Goal: Information Seeking & Learning: Find specific fact

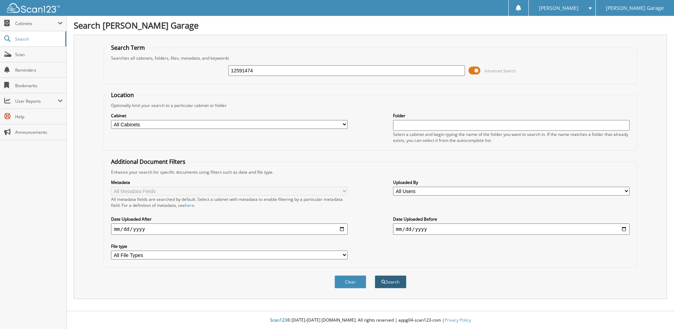
type input "12591474"
click at [391, 282] on button "Search" at bounding box center [391, 281] width 32 height 13
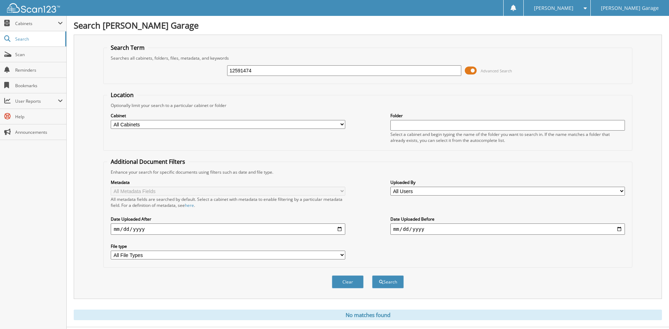
drag, startPoint x: 277, startPoint y: 67, endPoint x: 180, endPoint y: 54, distance: 97.5
click at [180, 55] on fieldset "Search Term Searches all cabinets, folders, files, metadata, and keywords 12591…" at bounding box center [367, 64] width 529 height 40
type input "742414"
click at [395, 283] on button "Search" at bounding box center [388, 281] width 32 height 13
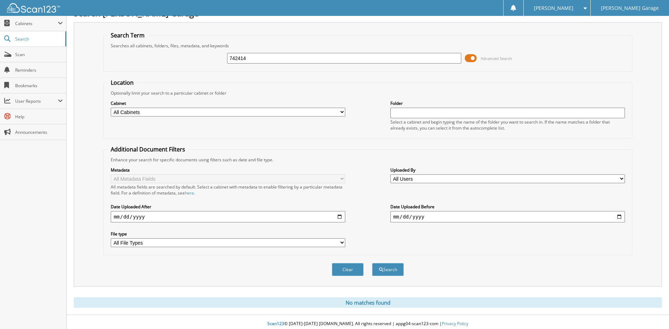
scroll to position [16, 0]
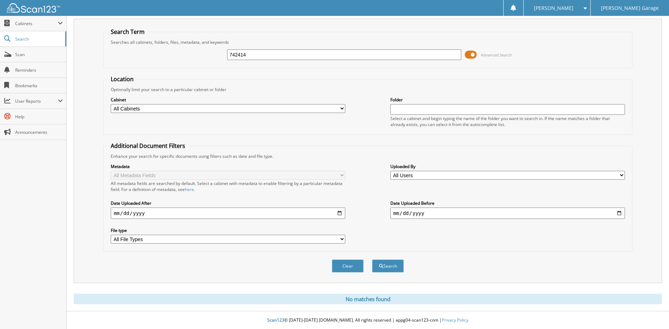
drag, startPoint x: 270, startPoint y: 53, endPoint x: 160, endPoint y: 34, distance: 111.9
click at [171, 41] on fieldset "Search Term Searches all cabinets, folders, files, metadata, and keywords 74241…" at bounding box center [367, 48] width 529 height 40
type input "1131881"
click at [392, 263] on button "Search" at bounding box center [388, 265] width 32 height 13
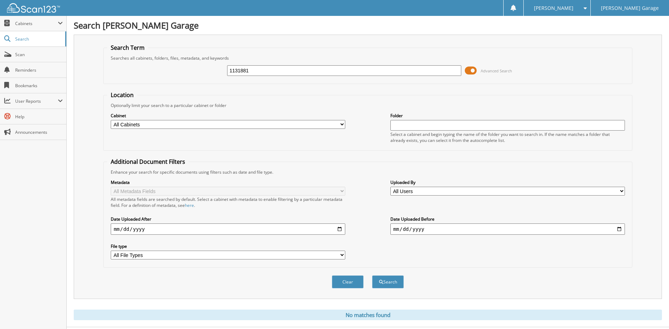
drag, startPoint x: 259, startPoint y: 66, endPoint x: 165, endPoint y: 66, distance: 93.8
click at [165, 66] on div "1131881 Advanced Search" at bounding box center [367, 70] width 521 height 19
type input "500-*885852"
click at [390, 282] on button "Search" at bounding box center [388, 281] width 32 height 13
